Goal: Task Accomplishment & Management: Use online tool/utility

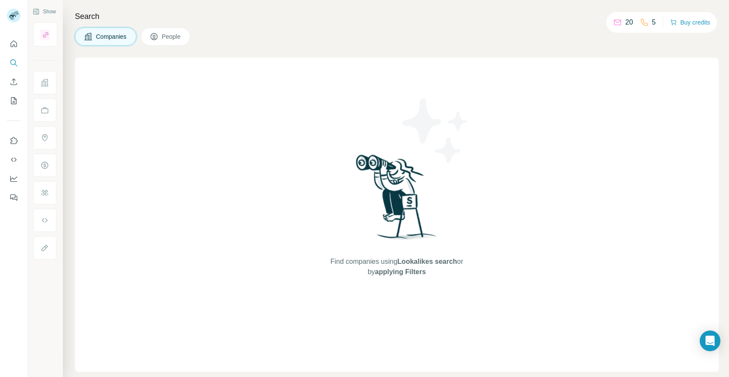
click at [114, 37] on span "Companies" at bounding box center [111, 36] width 31 height 9
click at [97, 31] on button "Companies" at bounding box center [106, 37] width 62 height 18
click at [652, 21] on p "5" at bounding box center [654, 22] width 4 height 10
click at [620, 19] on icon at bounding box center [617, 22] width 9 height 9
click at [615, 22] on icon at bounding box center [617, 21] width 7 height 3
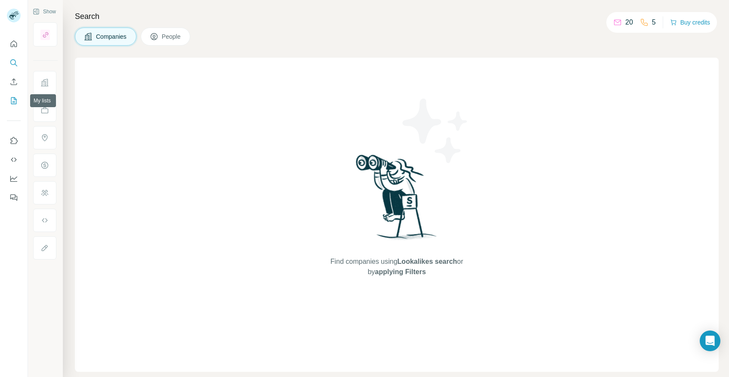
click at [13, 98] on icon "My lists" at bounding box center [13, 100] width 9 height 9
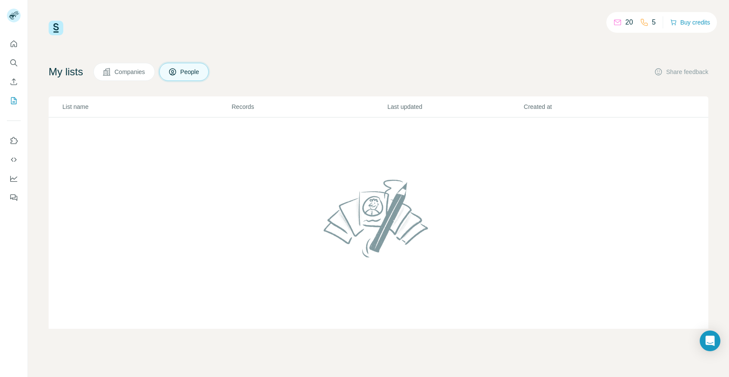
click at [188, 72] on span "People" at bounding box center [190, 72] width 20 height 9
click at [54, 28] on img at bounding box center [56, 28] width 15 height 15
click at [15, 140] on icon "Use Surfe on LinkedIn" at bounding box center [13, 140] width 9 height 9
